Goal: Information Seeking & Learning: Learn about a topic

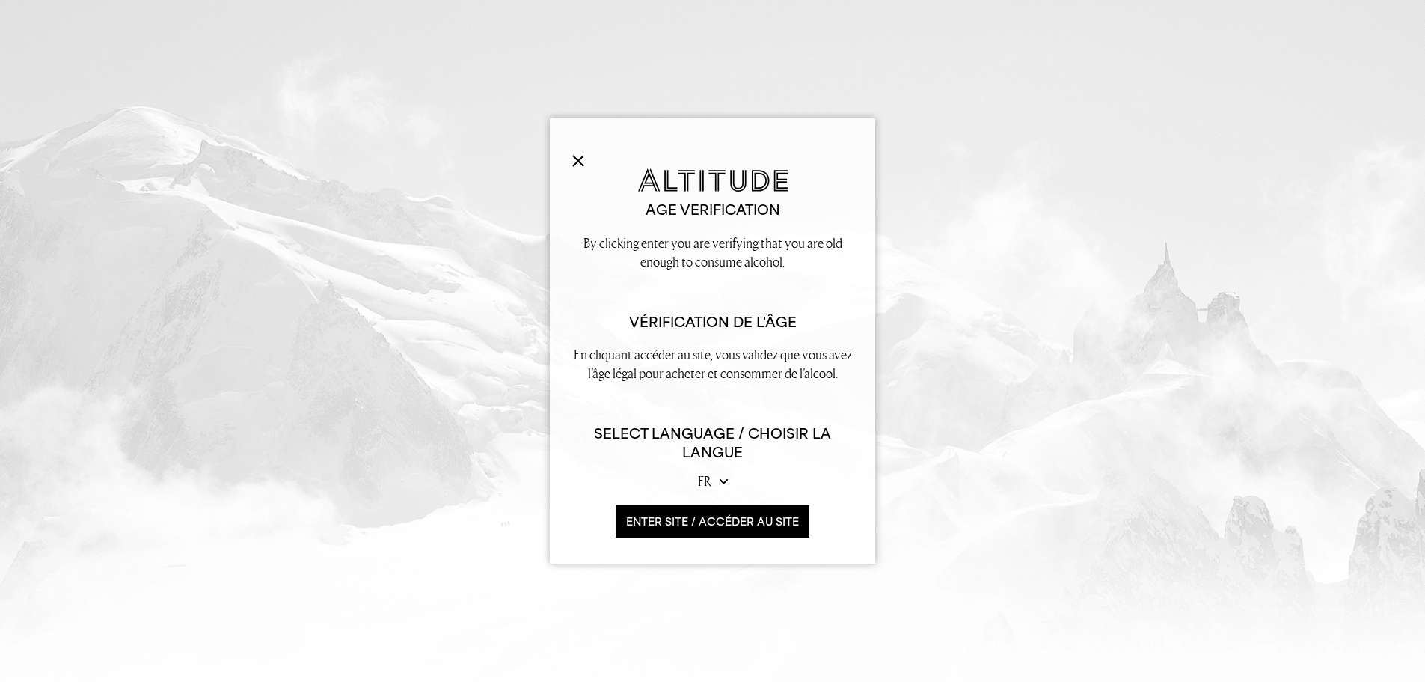
click at [746, 522] on button "ENTER SITE / accéder au site" at bounding box center [713, 521] width 194 height 32
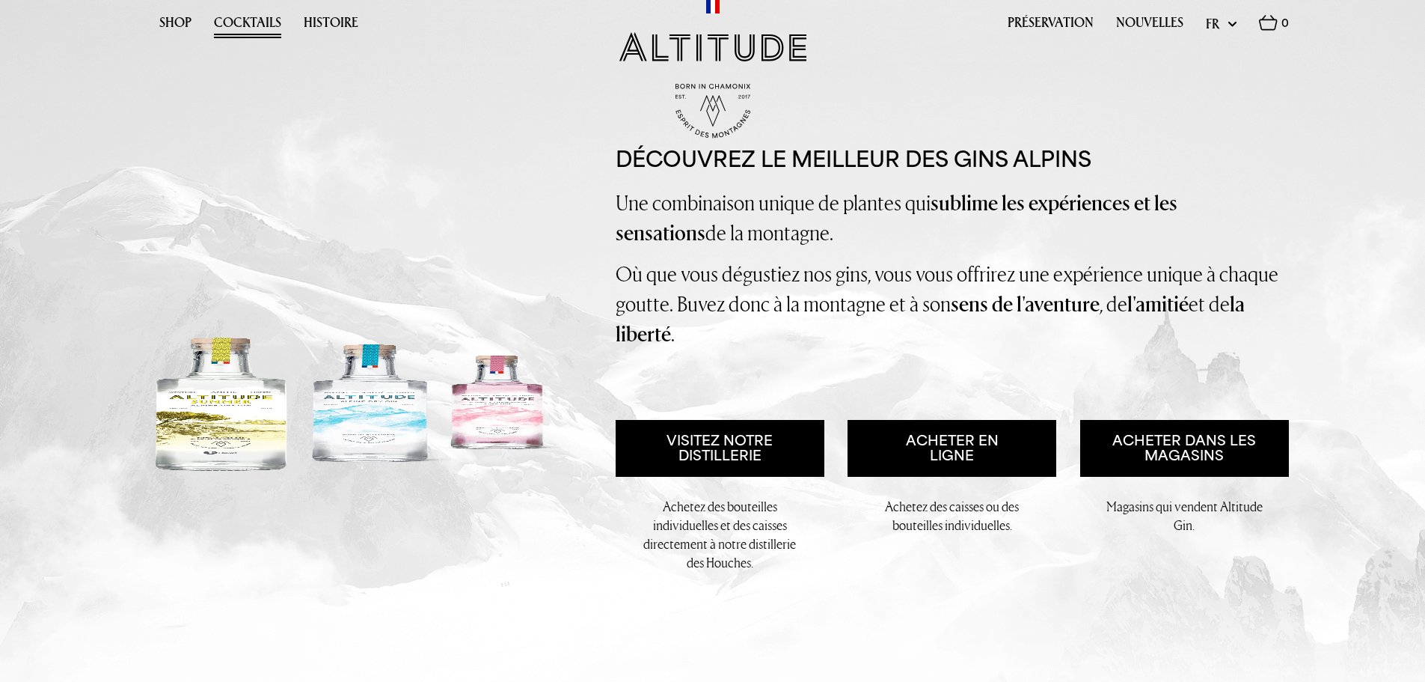
click at [260, 19] on link "Cocktails" at bounding box center [247, 26] width 67 height 23
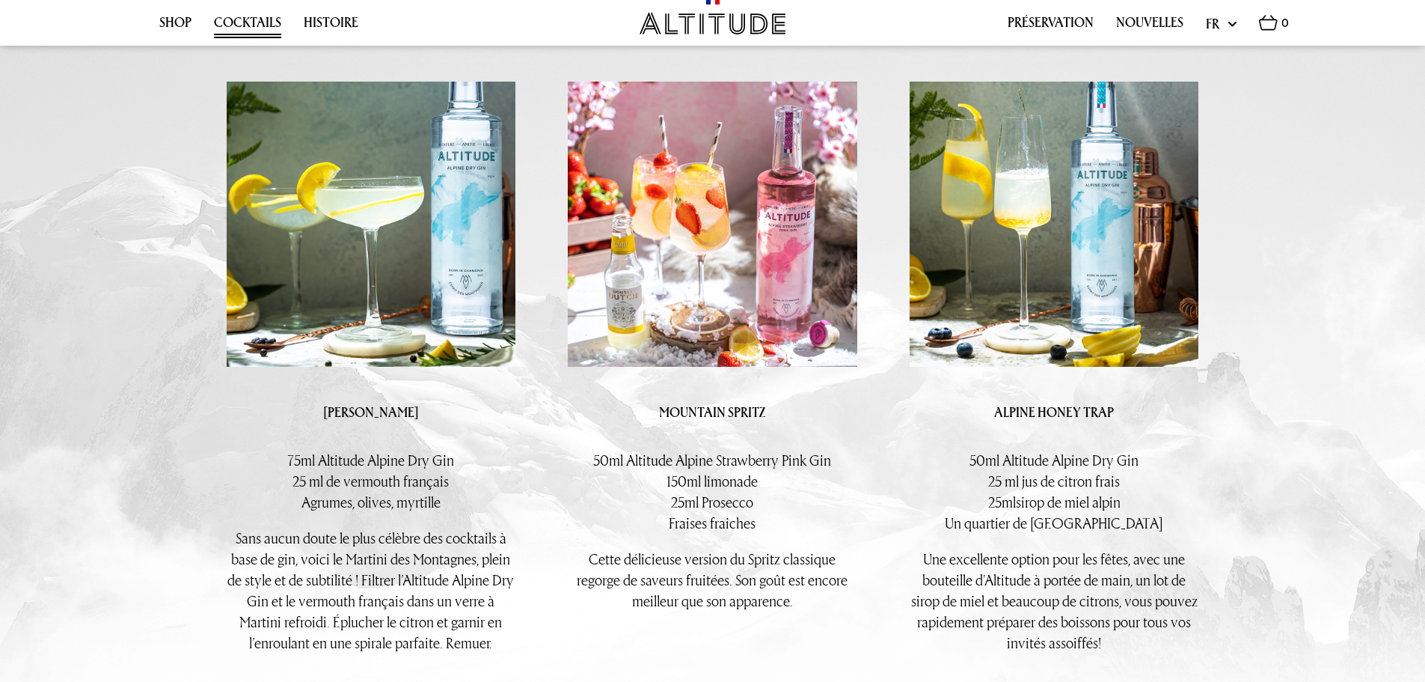
scroll to position [2169, 0]
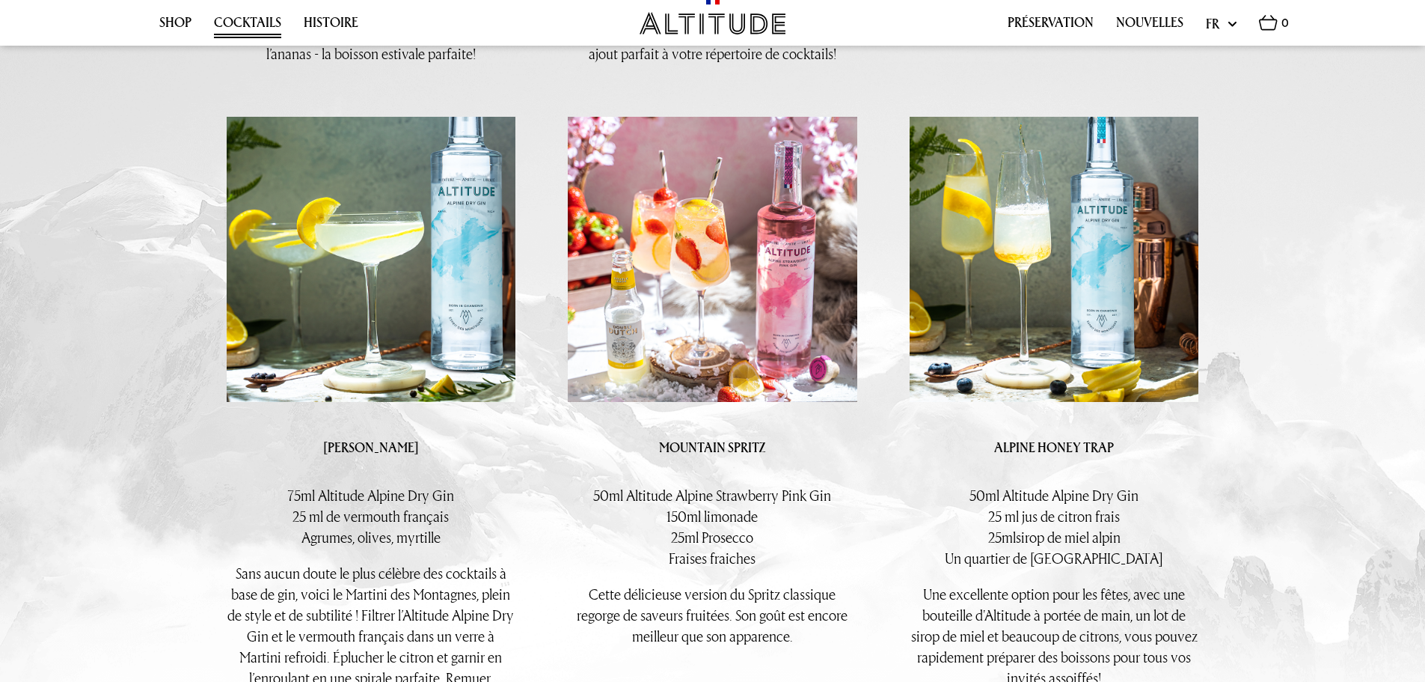
click at [965, 284] on img at bounding box center [1055, 259] width 290 height 285
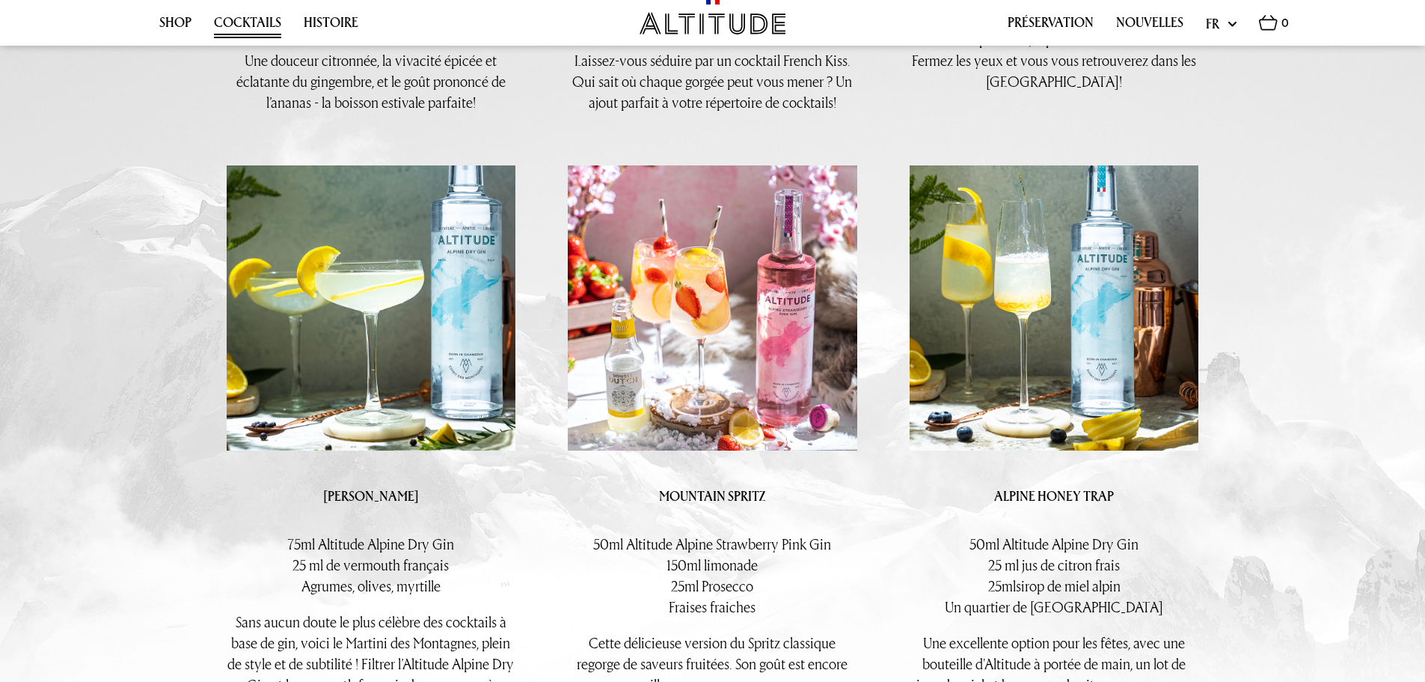
scroll to position [2095, 0]
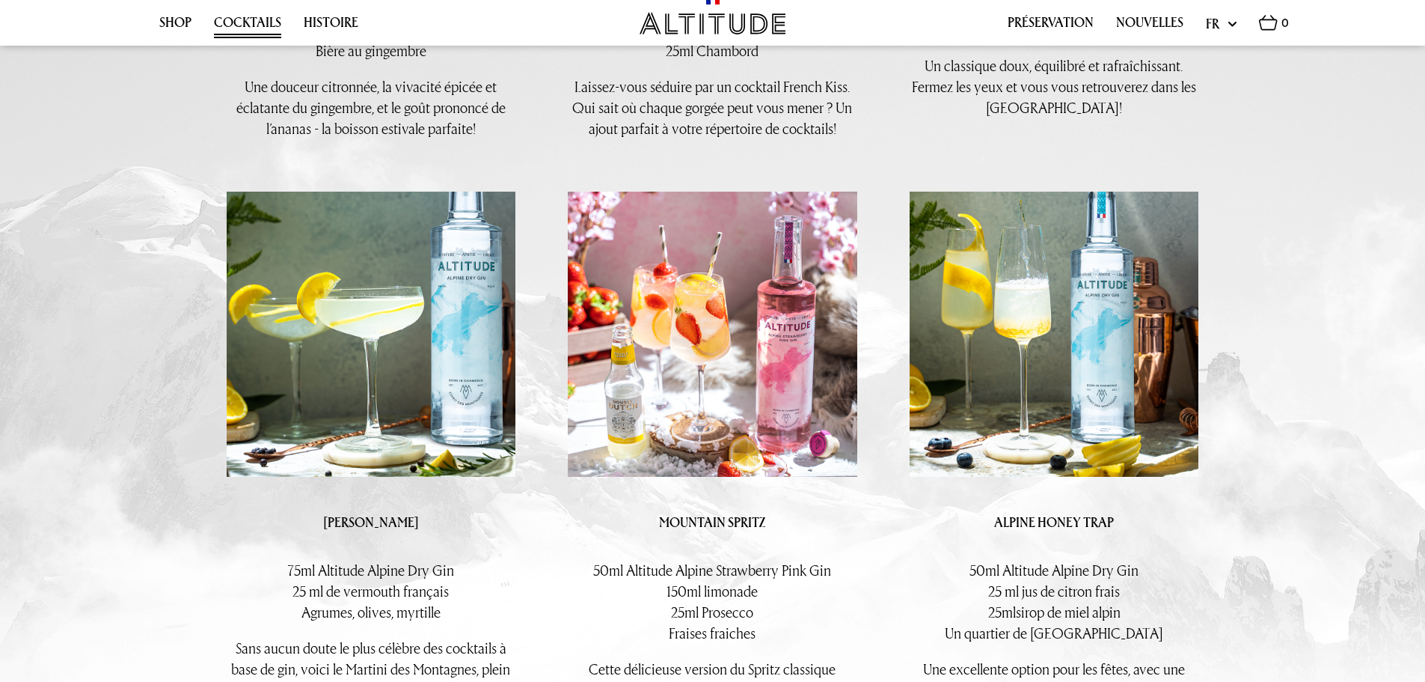
drag, startPoint x: 1003, startPoint y: 312, endPoint x: 1207, endPoint y: 146, distance: 263.2
drag, startPoint x: 989, startPoint y: 303, endPoint x: 1220, endPoint y: 281, distance: 232.2
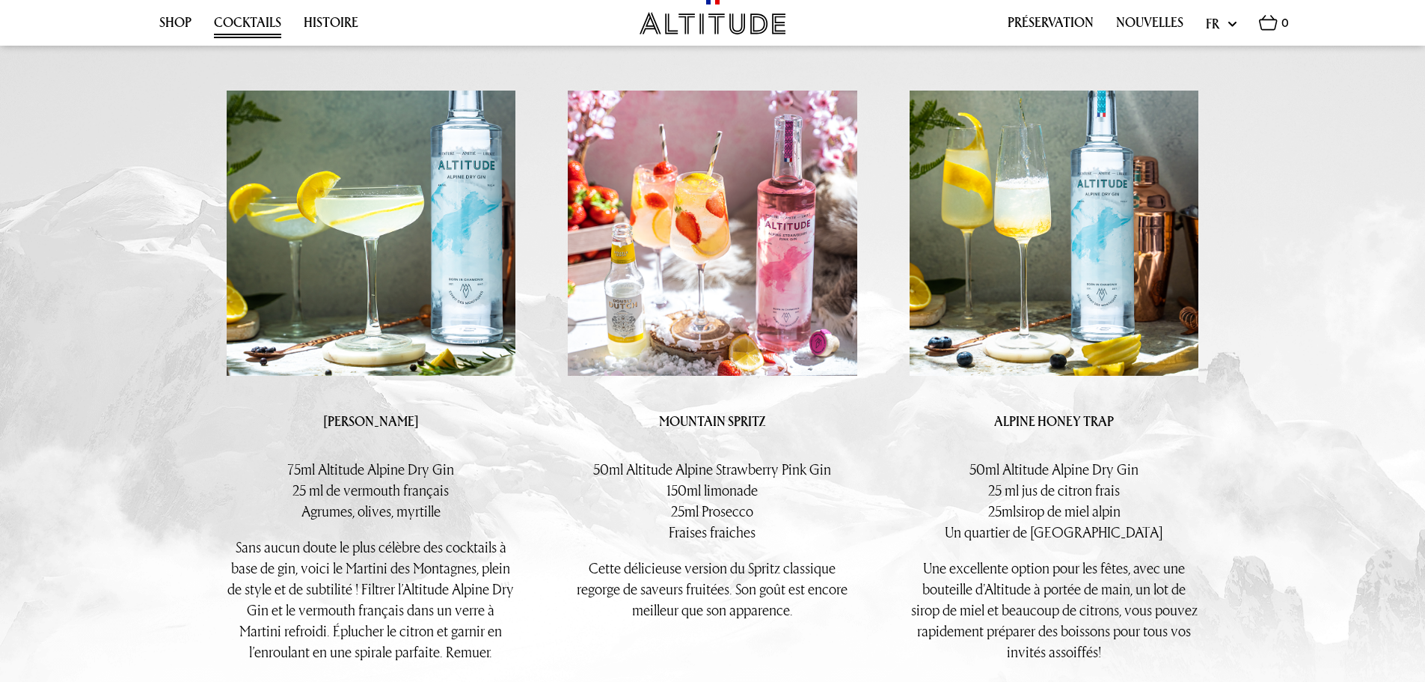
scroll to position [2169, 0]
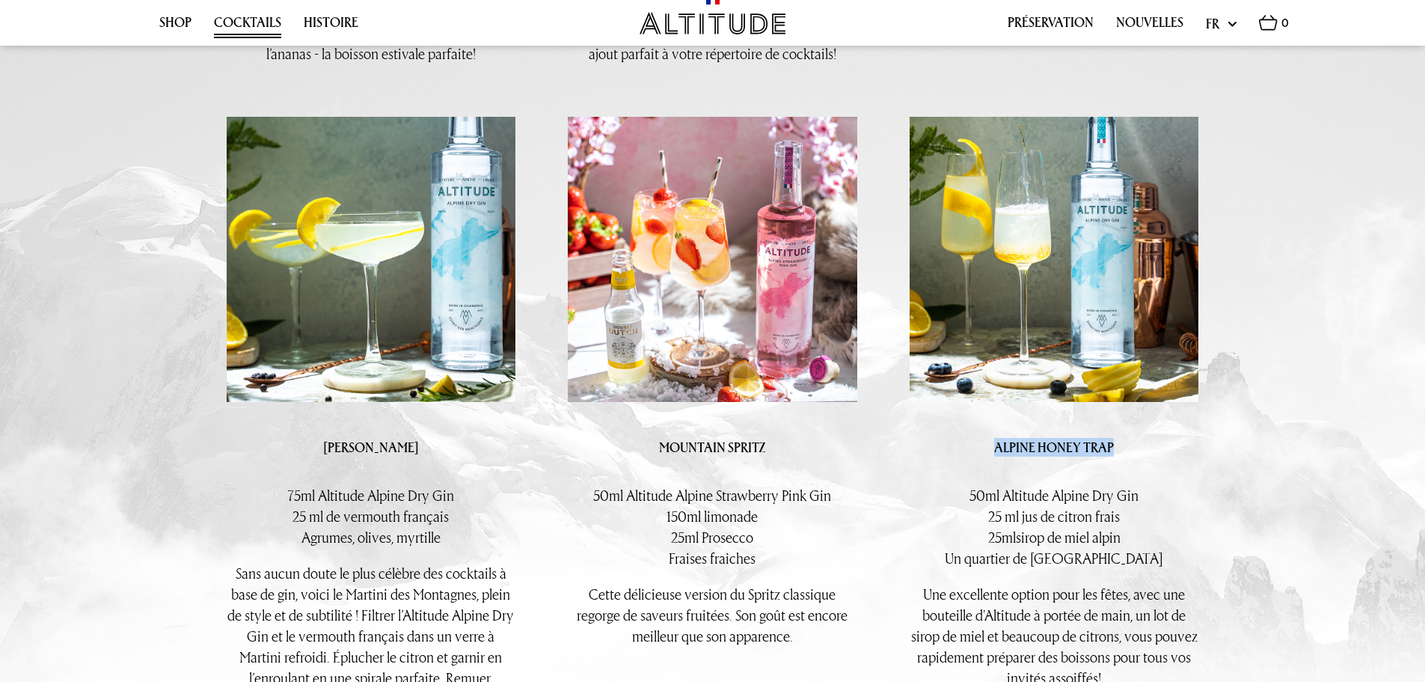
drag, startPoint x: 997, startPoint y: 411, endPoint x: 1119, endPoint y: 405, distance: 122.1
click at [1119, 438] on p "ALPINE HONEY TRAP" at bounding box center [1055, 447] width 290 height 19
copy strong "ALPINE HONEY TRAP"
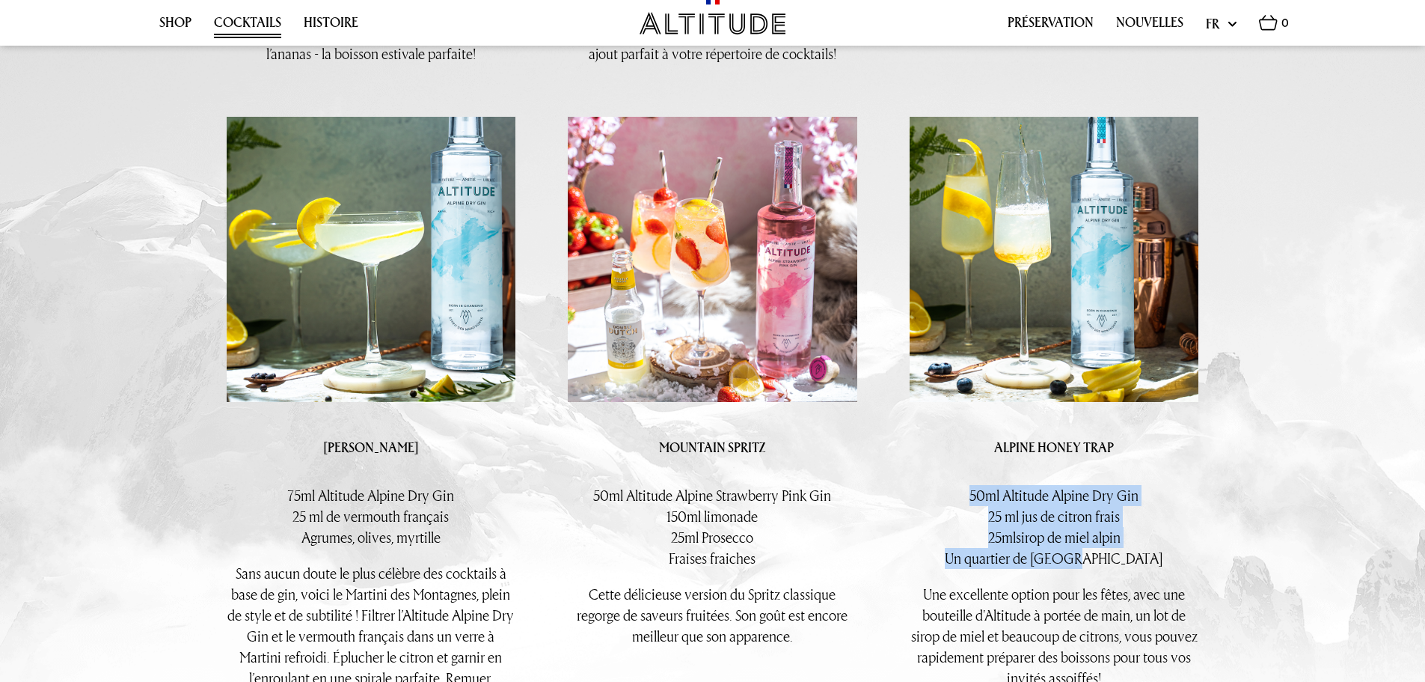
drag, startPoint x: 960, startPoint y: 459, endPoint x: 1135, endPoint y: 524, distance: 186.5
click at [1135, 524] on p "50ml Altitude Alpine Dry Gin 25 ml jus de citron frais 25ml sirop de miel alpin…" at bounding box center [1055, 527] width 290 height 84
copy p "50ml Altitude Alpine Dry Gin 25 ml jus de citron frais 25ml sirop de miel alpin…"
